Goal: Information Seeking & Learning: Learn about a topic

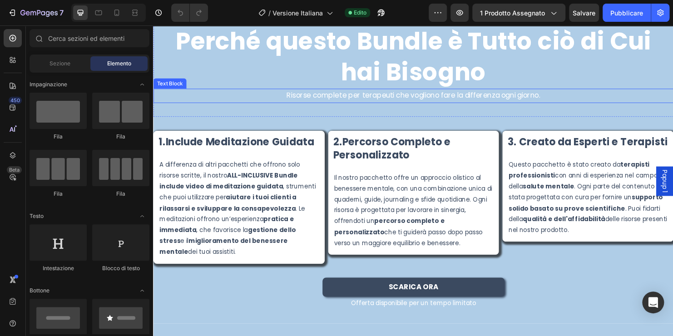
scroll to position [1680, 0]
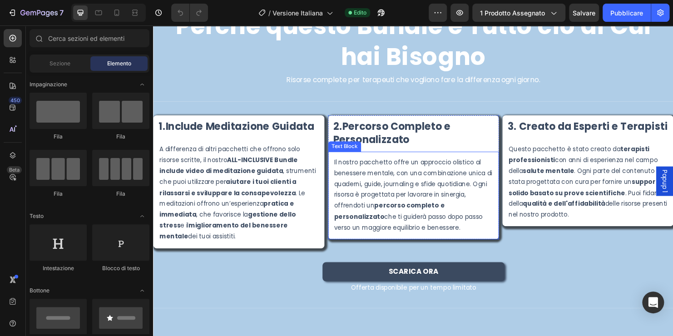
click at [387, 233] on p "Il nostro pacchetto offre un approccio olistico al benessere mentale, con una c…" at bounding box center [425, 203] width 167 height 80
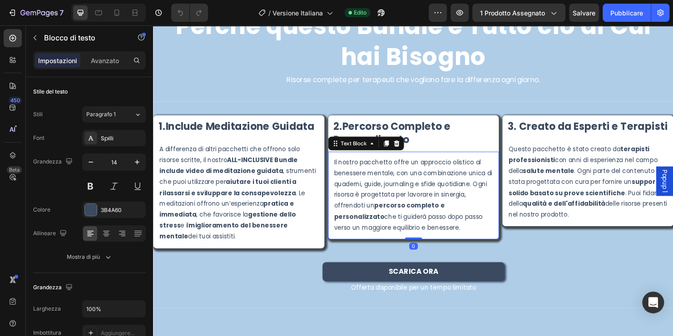
click at [356, 229] on p "Il nostro pacchetto offre un approccio olistico al benessere mentale, con una c…" at bounding box center [425, 203] width 167 height 80
click at [342, 226] on p "Il nostro pacchetto offre un approccio olistico al benessere mentale, con una c…" at bounding box center [425, 203] width 167 height 80
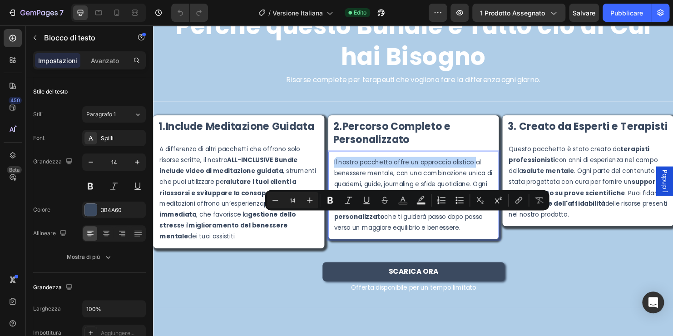
drag, startPoint x: 340, startPoint y: 226, endPoint x: 486, endPoint y: 228, distance: 145.8
click at [486, 228] on p "Il nostro pacchetto offre un approccio olistico al benessere mentale, con una c…" at bounding box center [425, 203] width 167 height 80
click at [333, 198] on icon "Barra degli strumenti contestuale dell'editor" at bounding box center [330, 200] width 9 height 9
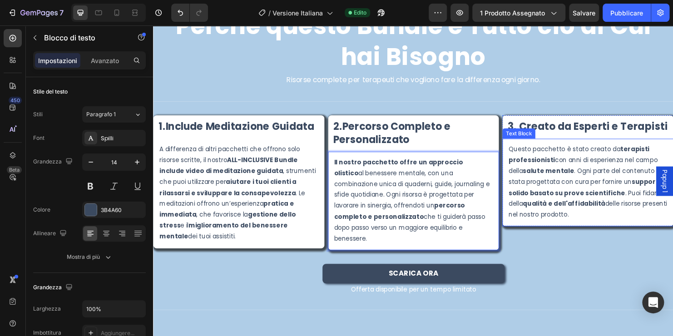
click at [524, 212] on div "Questo pacchetto è stato creato da terapisti professionisti con anni di esperie…" at bounding box center [608, 190] width 169 height 82
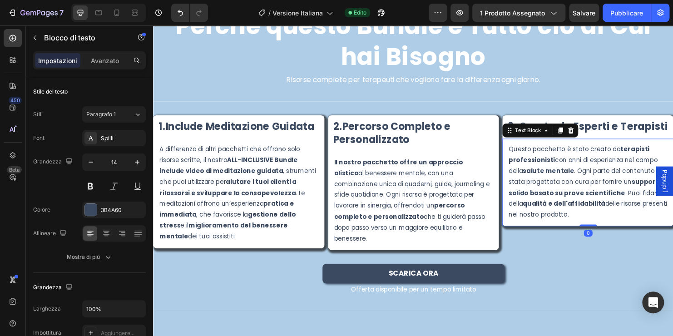
click at [524, 212] on div "Questo pacchetto è stato creato da terapisti professionisti con anni di esperie…" at bounding box center [608, 190] width 169 height 82
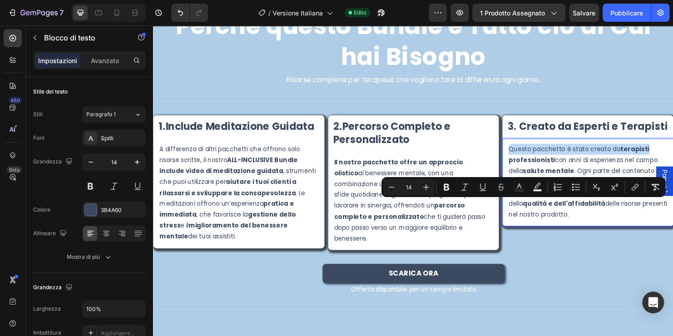
drag, startPoint x: 520, startPoint y: 213, endPoint x: 649, endPoint y: 205, distance: 130.1
click at [649, 205] on div "Questo pacchetto è stato creato da terapisti professionisti con anni di esperie…" at bounding box center [608, 190] width 179 height 92
click at [447, 188] on icon "Barra degli strumenti contestuale dell'editor" at bounding box center [446, 187] width 5 height 7
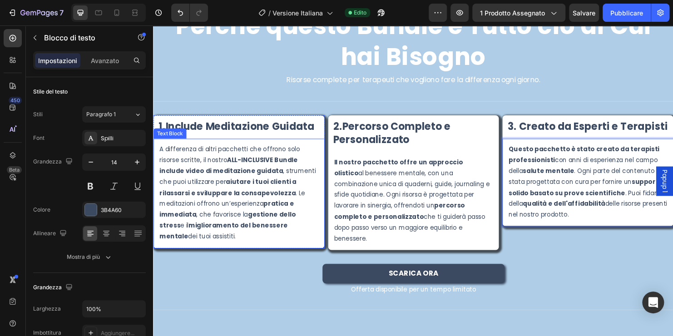
click at [163, 214] on p "A differenza di altri pacchetti che offrono solo risorse scritte, il nostro ALL…" at bounding box center [242, 200] width 167 height 103
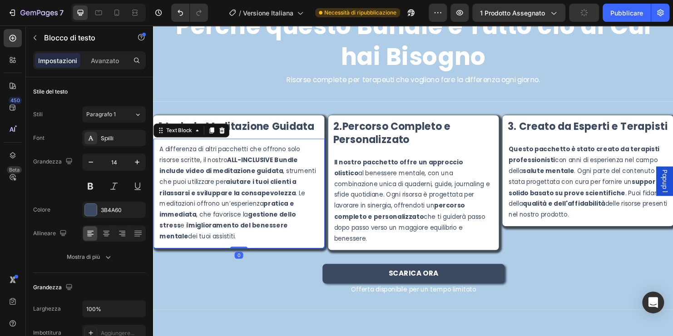
click at [160, 214] on p "A differenza di altri pacchetti che offrono solo risorse scritte, il nostro ALL…" at bounding box center [242, 200] width 167 height 103
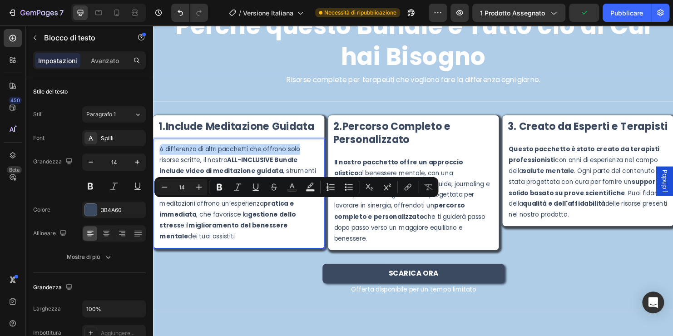
drag, startPoint x: 160, startPoint y: 214, endPoint x: 307, endPoint y: 217, distance: 146.7
click at [307, 217] on p "A differenza di altri pacchetti che offrono solo risorse scritte, il nostro ALL…" at bounding box center [242, 200] width 167 height 103
drag, startPoint x: 222, startPoint y: 189, endPoint x: 91, endPoint y: 203, distance: 131.5
click at [222, 189] on icon "Barra degli strumenti contestuale dell'editor" at bounding box center [219, 187] width 9 height 9
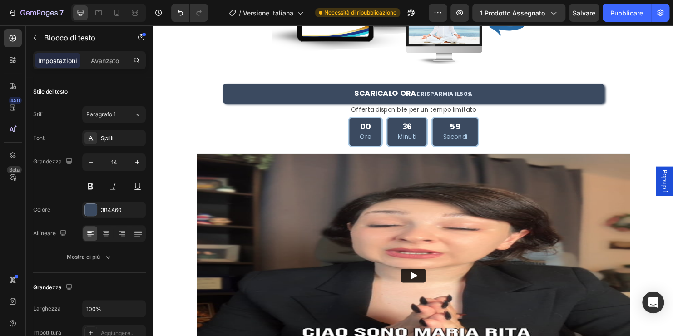
scroll to position [300, 0]
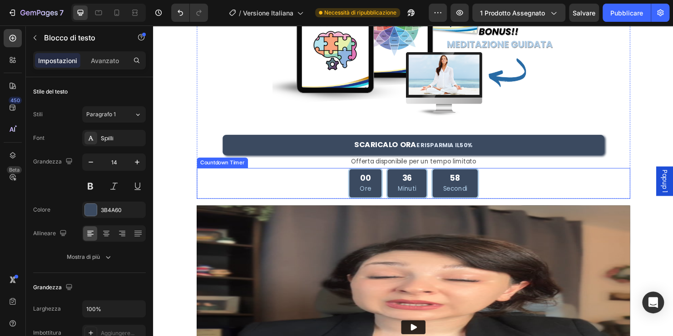
click at [337, 191] on div "00 Ore 36 Minuti 58 Secondi" at bounding box center [425, 190] width 454 height 32
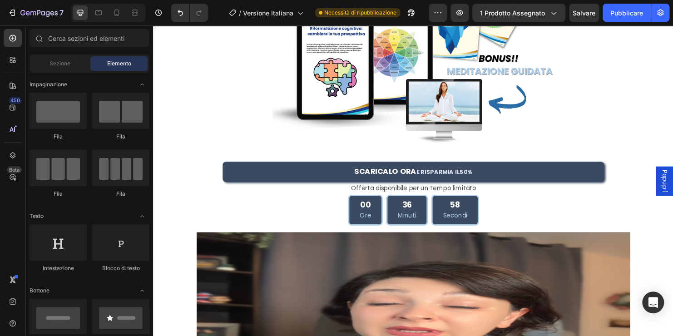
scroll to position [340, 0]
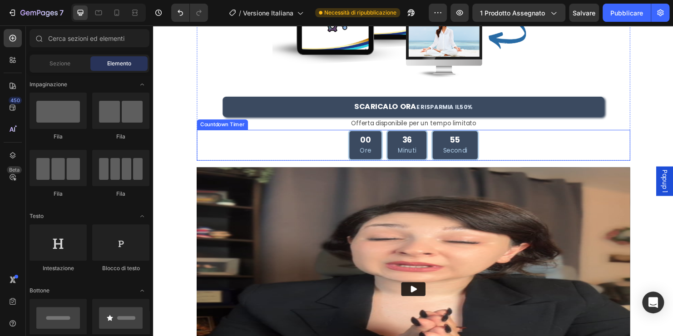
click at [290, 144] on div "00 Ore 36 Minuti 55 Secondi" at bounding box center [425, 150] width 454 height 32
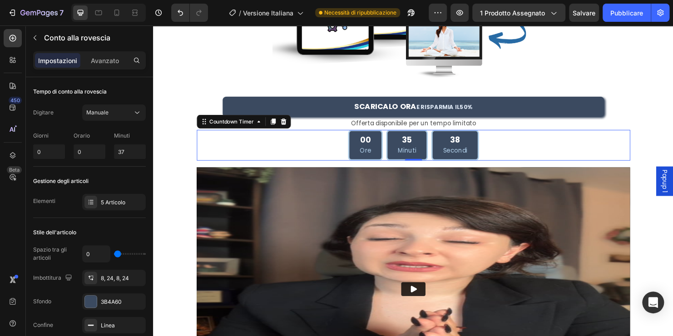
drag, startPoint x: 275, startPoint y: 126, endPoint x: 267, endPoint y: 127, distance: 8.2
click at [276, 127] on icon at bounding box center [278, 126] width 5 height 6
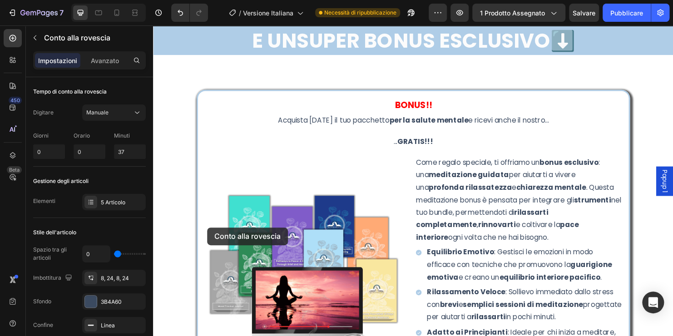
scroll to position [4200, 0]
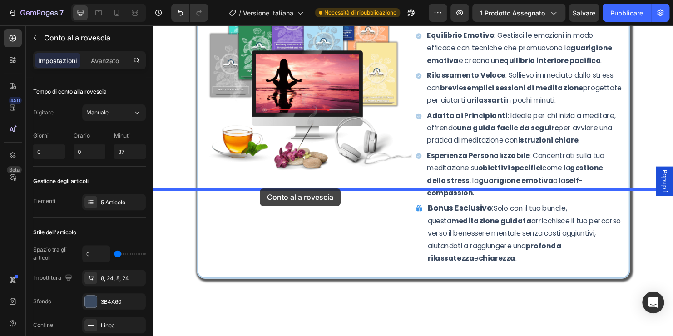
drag, startPoint x: 203, startPoint y: 159, endPoint x: 262, endPoint y: 199, distance: 71.6
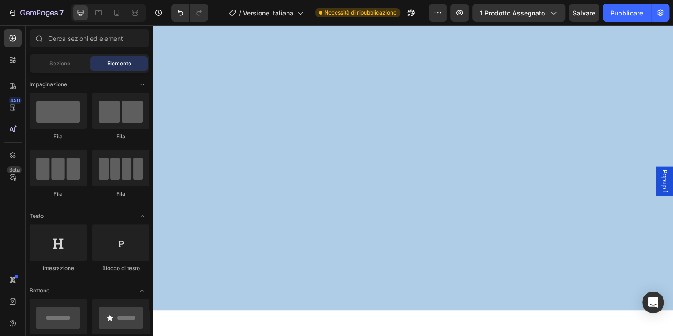
scroll to position [4126, 0]
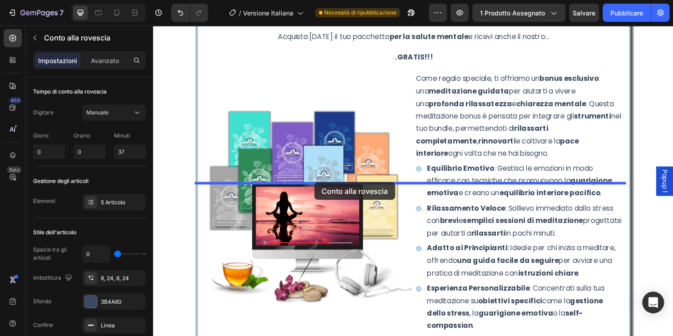
drag, startPoint x: 161, startPoint y: 231, endPoint x: 322, endPoint y: 190, distance: 166.4
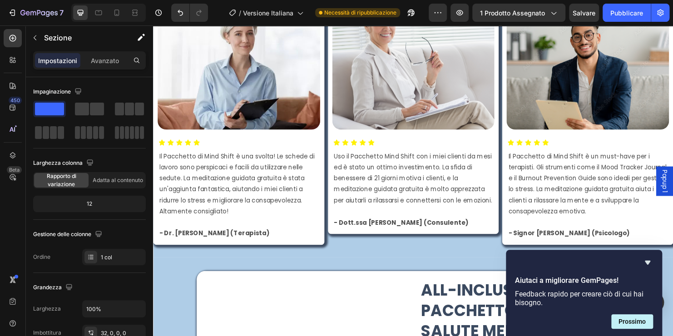
scroll to position [765, 0]
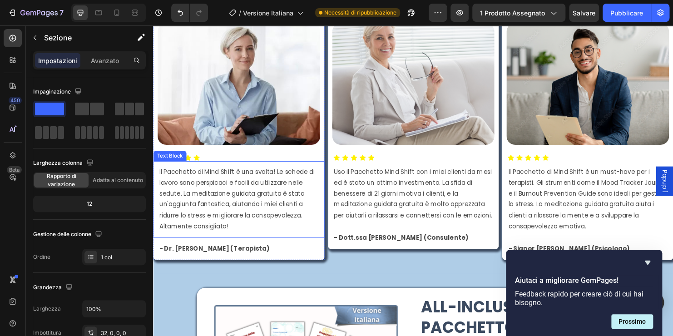
click at [262, 181] on p "Il Pacchetto di Mind Shift è una svolta! Le schede di lavoro sono perspicaci e …" at bounding box center [242, 207] width 167 height 69
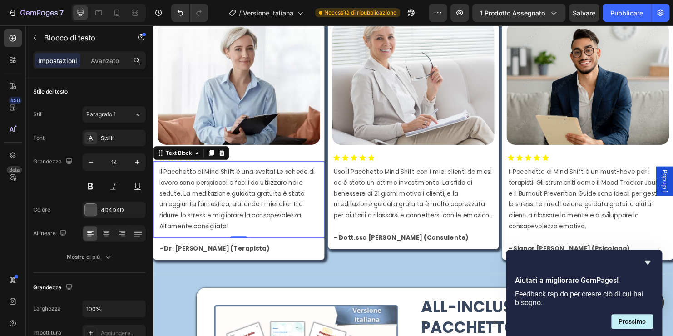
click at [234, 234] on p "Il Pacchetto di Mind Shift è una svolta! Le schede di lavoro sono perspicaci e …" at bounding box center [242, 207] width 167 height 69
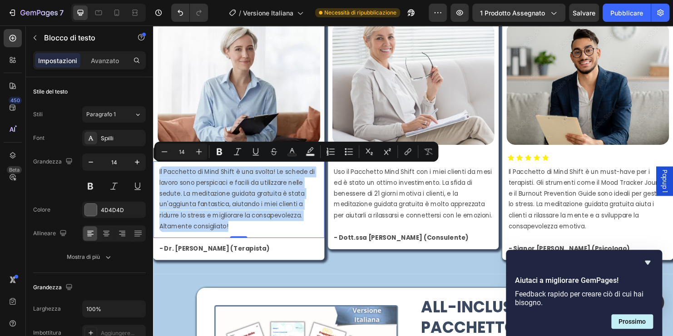
drag, startPoint x: 234, startPoint y: 233, endPoint x: 158, endPoint y: 178, distance: 93.4
click at [159, 178] on div "Il Pacchetto di Mind Shift è una svolta! Le schede di lavoro sono perspicaci e …" at bounding box center [243, 207] width 169 height 70
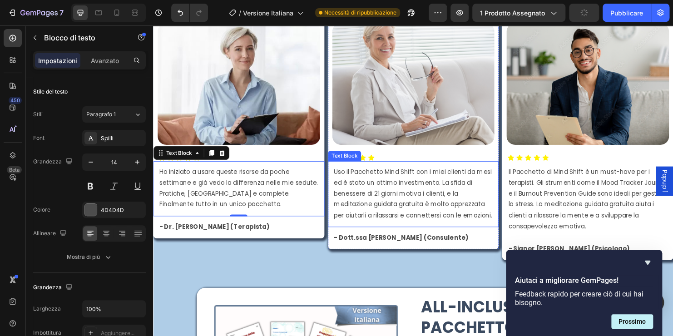
click at [371, 190] on p "Uso il Pacchetto Mind Shift con i miei clienti da mesi ed è stato un ottimo inv…" at bounding box center [425, 201] width 167 height 57
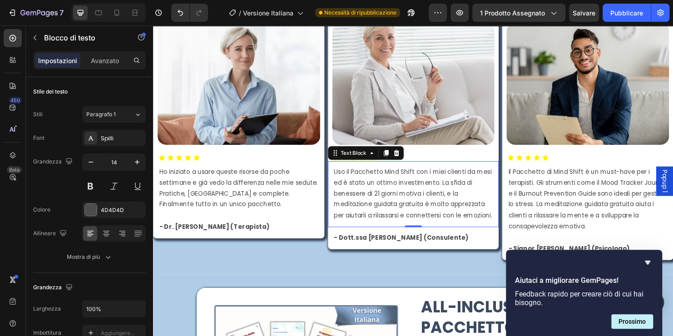
click at [370, 230] on p "Uso il Pacchetto Mind Shift con i miei clienti da mesi ed è stato un ottimo inv…" at bounding box center [425, 201] width 167 height 57
drag, startPoint x: 372, startPoint y: 233, endPoint x: 388, endPoint y: 237, distance: 16.2
click at [388, 230] on p "Uso il Pacchetto Mind Shift con i miei clienti da mesi ed è stato un ottimo inv…" at bounding box center [425, 201] width 167 height 57
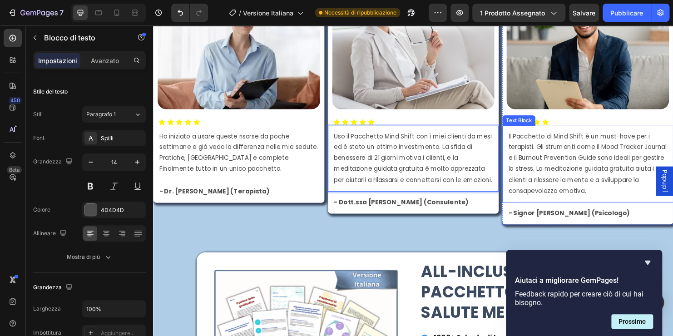
scroll to position [810, 0]
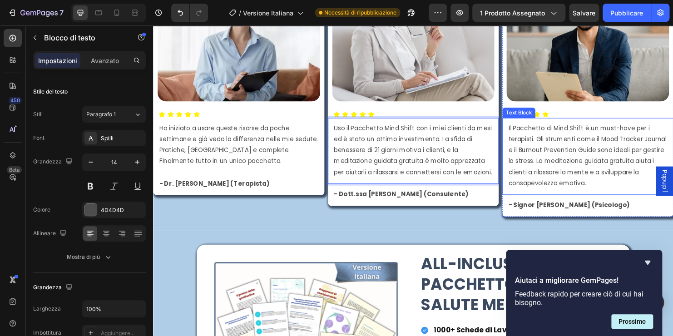
click at [647, 188] on p "Il Pacchetto di Mind Shift è un must-have per i terapisti. Gli strumenti come i…" at bounding box center [608, 162] width 167 height 69
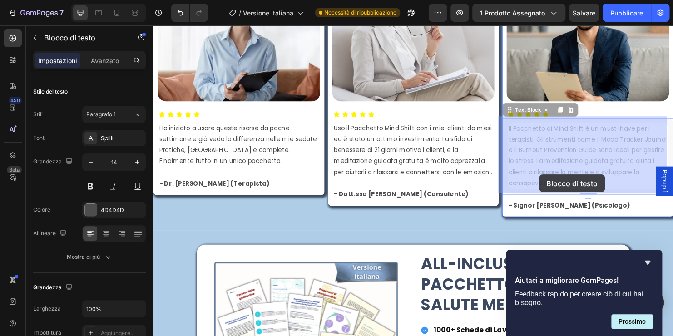
drag, startPoint x: 644, startPoint y: 189, endPoint x: 558, endPoint y: 182, distance: 86.2
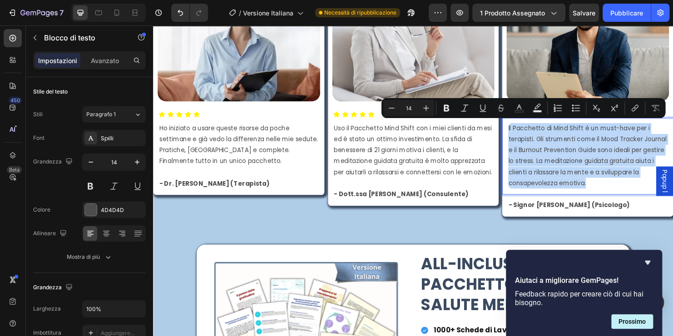
drag, startPoint x: 644, startPoint y: 188, endPoint x: 519, endPoint y: 129, distance: 138.4
click at [524, 129] on div "Il Pacchetto di Mind Shift è un must-have per i terapisti. Gli strumenti come i…" at bounding box center [608, 162] width 169 height 70
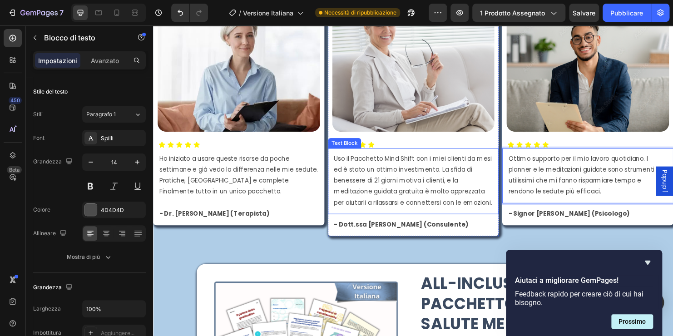
scroll to position [765, 0]
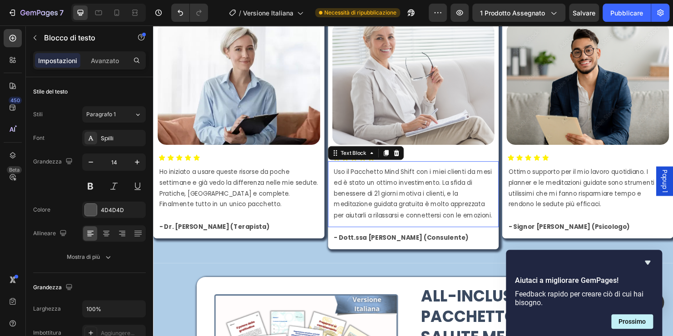
click at [381, 175] on p "Uso il Pacchetto Mind Shift con i miei clienti da mesi ed è stato un ottimo inv…" at bounding box center [425, 201] width 167 height 57
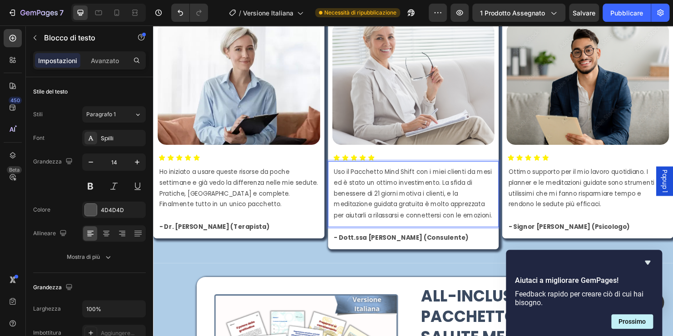
click at [392, 176] on p "Uso il Pacchetto Mind Shift con i miei clienti da mesi ed è stato un ottimo inv…" at bounding box center [425, 201] width 167 height 57
click at [422, 177] on p "Uso il Pacchetto Mind Shift con i miei clienti da mesi ed è stato un ottimo inv…" at bounding box center [425, 201] width 167 height 57
click at [443, 220] on p "Uso queste risorse con i miei clienti da mesi ed è stato un ottimo investimento…" at bounding box center [425, 201] width 167 height 57
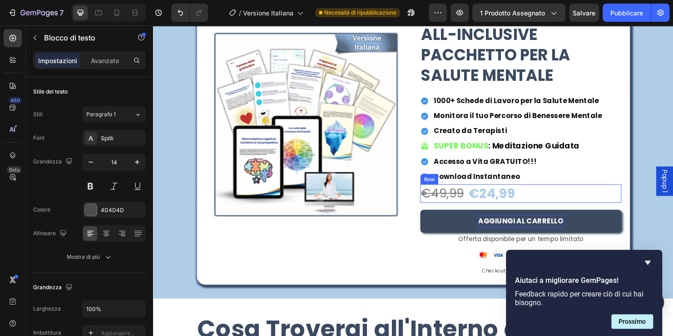
scroll to position [1037, 0]
click at [579, 199] on div "€24,99 Product Price Product Price €49,99 Product Price Product Price Row 0" at bounding box center [538, 202] width 211 height 20
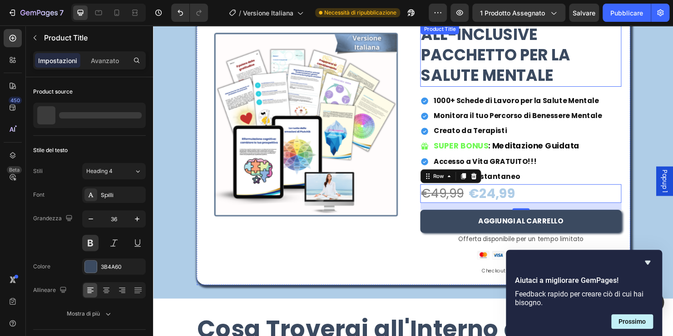
click at [634, 87] on h1 "ALL-INCLUSIVE PACCHETTO PER LA SALUTE MENTALE" at bounding box center [538, 56] width 211 height 65
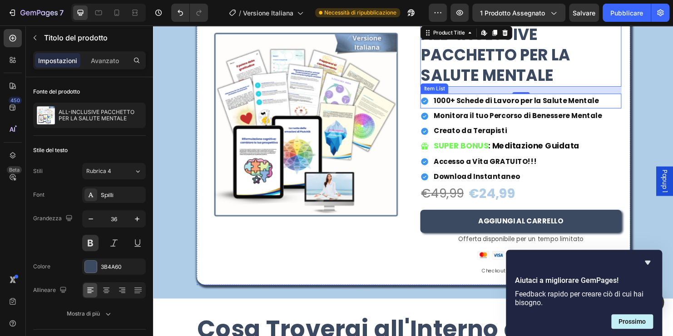
click at [612, 105] on div "1000+ Schede di Lavoro per la Salute Mentale" at bounding box center [538, 105] width 211 height 16
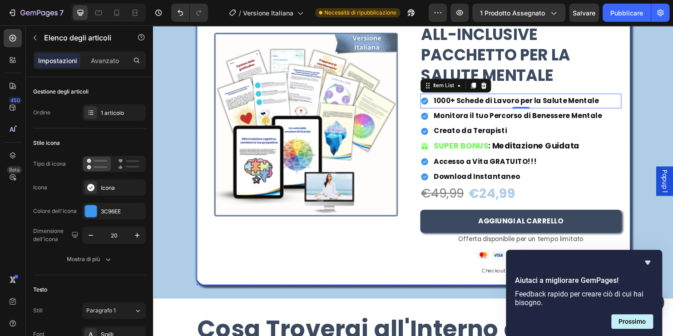
click at [644, 48] on div "Product Images ALL-INCLUSIVE PACCHETTO PER LA SALUTE MENTALE Product Title 1000…" at bounding box center [425, 156] width 454 height 282
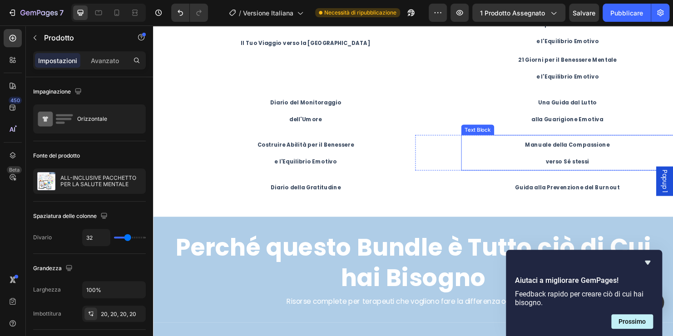
scroll to position [1446, 0]
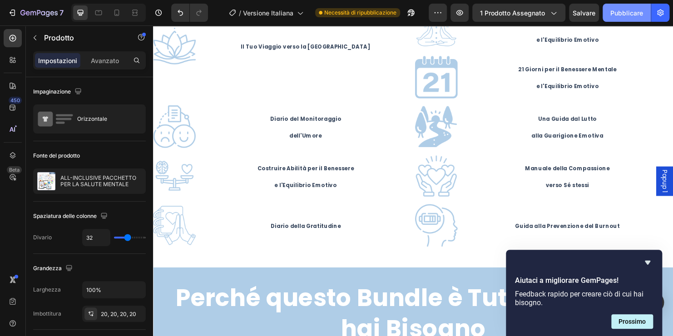
click at [618, 16] on font "Pubblicare" at bounding box center [626, 13] width 33 height 10
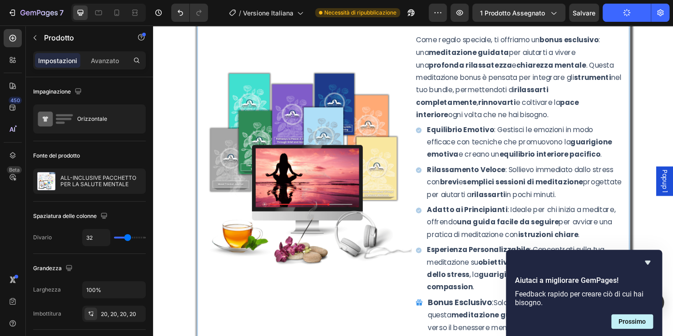
scroll to position [4171, 0]
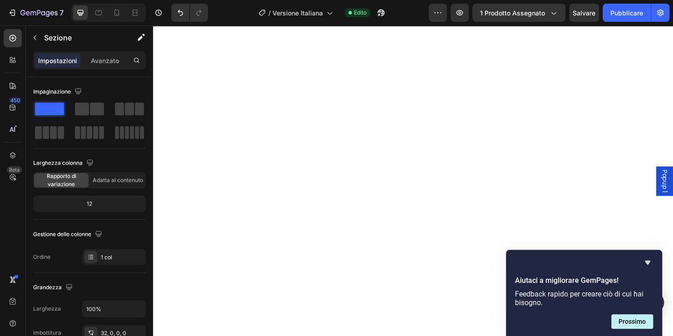
scroll to position [4080, 0]
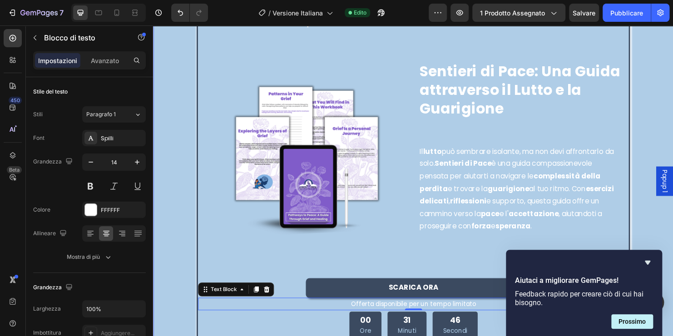
scroll to position [3535, 0]
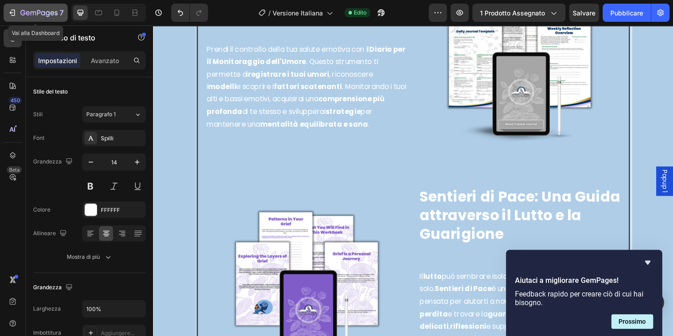
click at [19, 13] on div "7" at bounding box center [36, 12] width 56 height 11
